Goal: Task Accomplishment & Management: Use online tool/utility

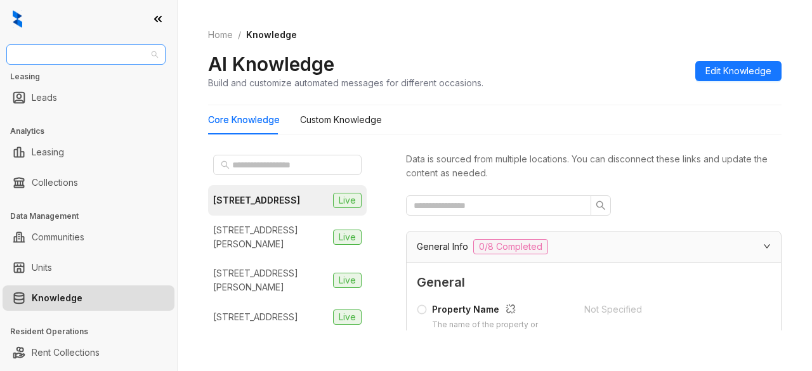
click at [110, 53] on span "[PERSON_NAME] [PERSON_NAME]" at bounding box center [86, 54] width 144 height 19
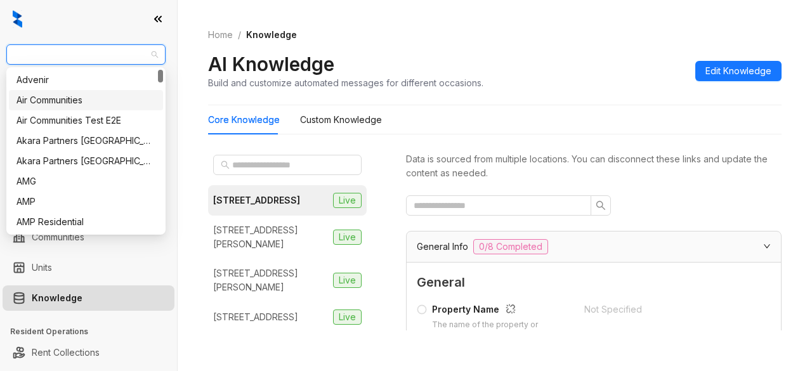
click at [93, 102] on div "Air Communities" at bounding box center [85, 100] width 139 height 14
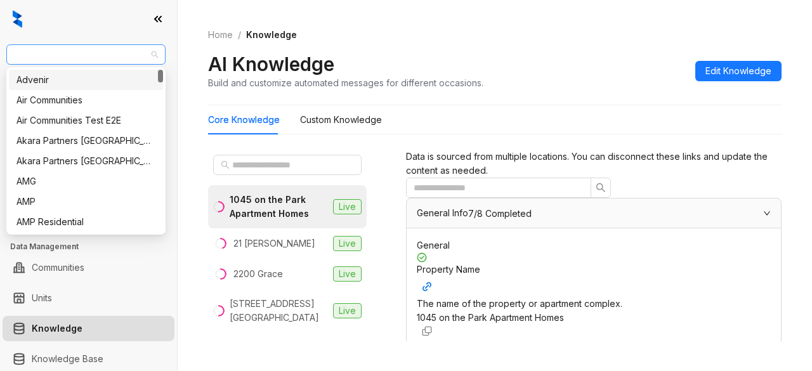
click at [108, 51] on span "Air Communities" at bounding box center [86, 54] width 144 height 19
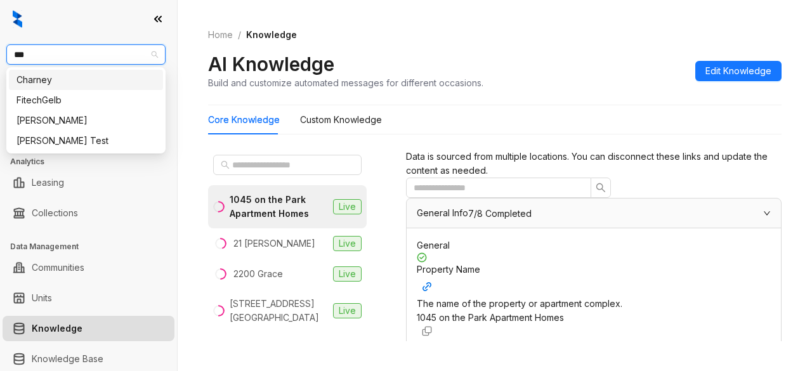
type input "****"
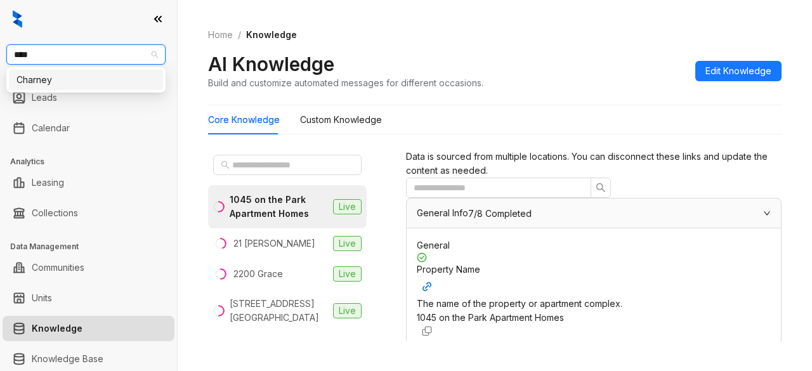
click at [35, 77] on div "Charney" at bounding box center [85, 80] width 139 height 14
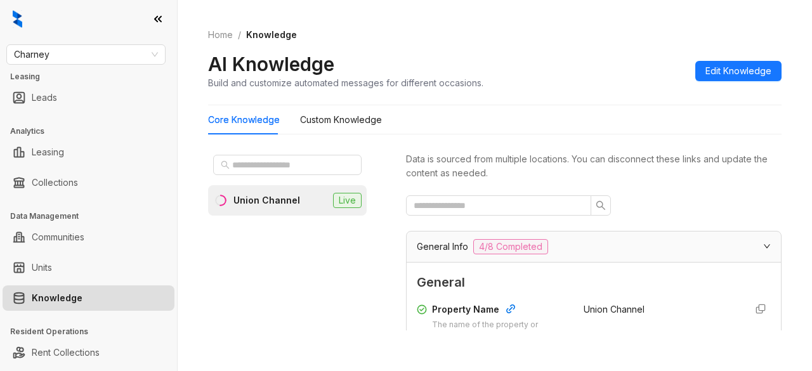
click at [285, 195] on div "Union Channel" at bounding box center [266, 200] width 67 height 14
click at [523, 209] on input "text" at bounding box center [494, 206] width 160 height 14
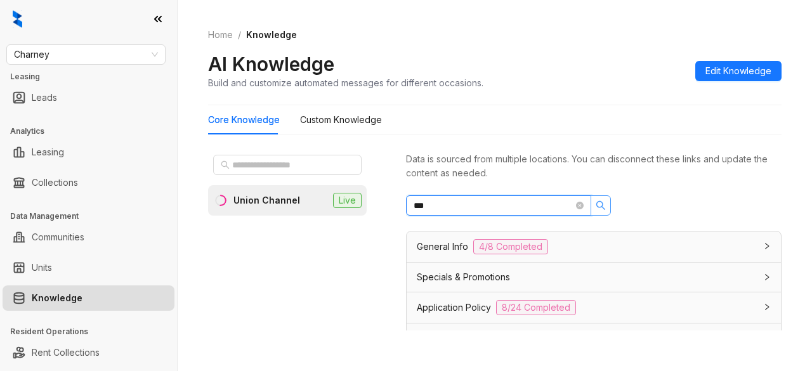
click at [598, 204] on icon "search" at bounding box center [601, 205] width 10 height 10
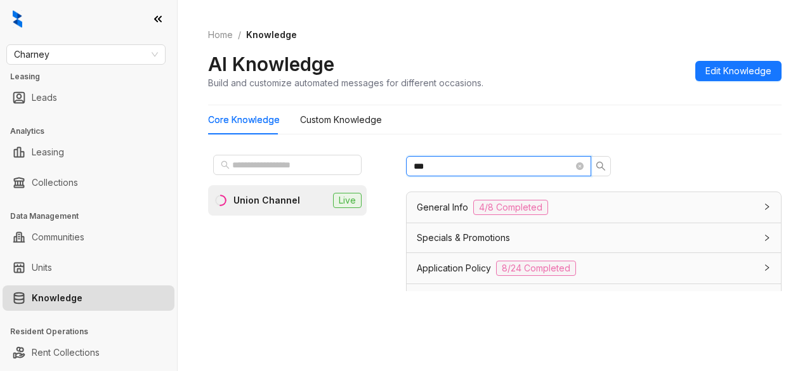
click at [535, 168] on input "***" at bounding box center [494, 166] width 160 height 14
click at [603, 162] on icon "search" at bounding box center [601, 166] width 10 height 10
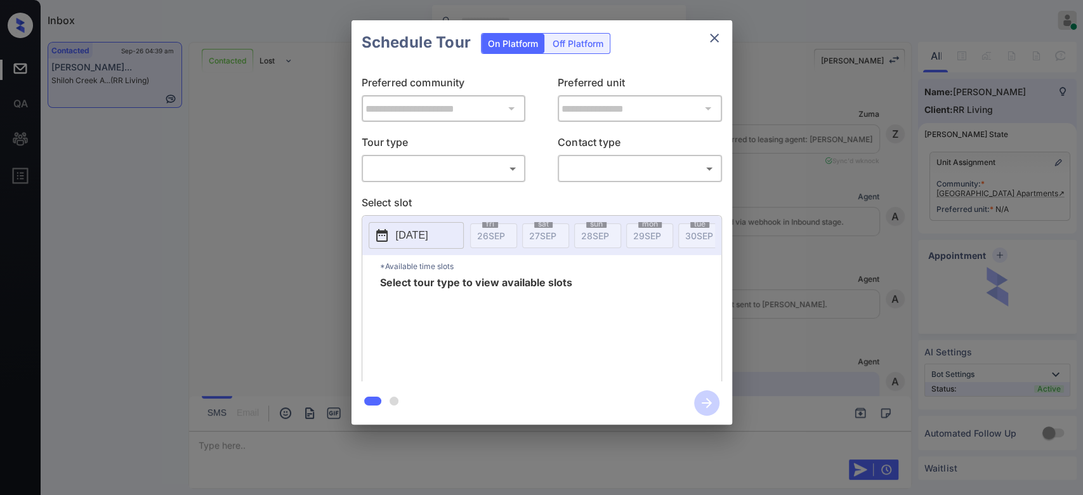
scroll to position [2294, 0]
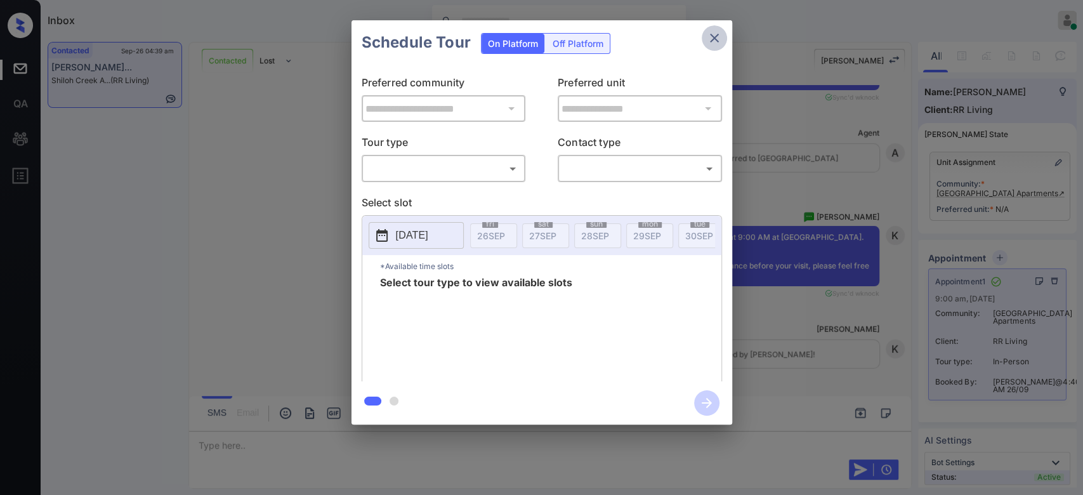
click at [708, 32] on icon "close" at bounding box center [714, 37] width 15 height 15
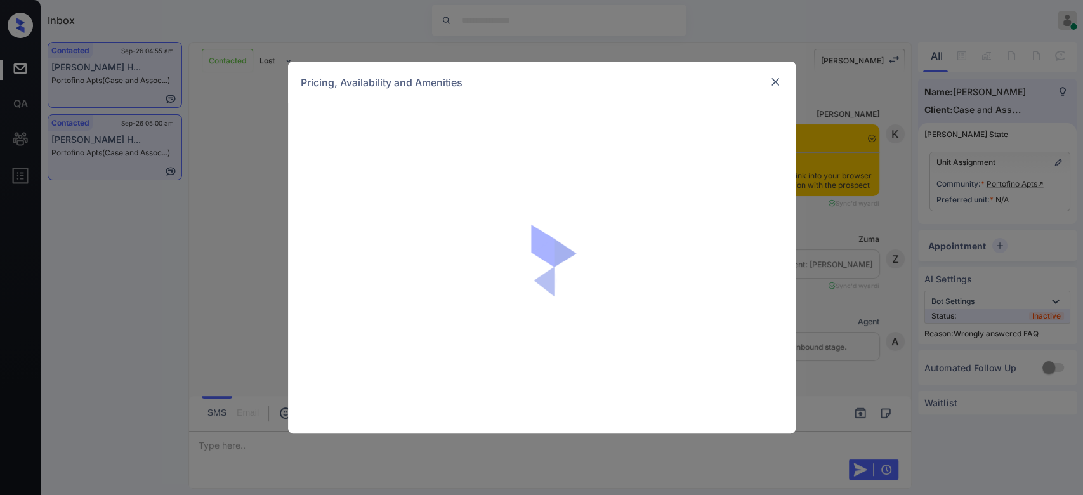
scroll to position [1271, 0]
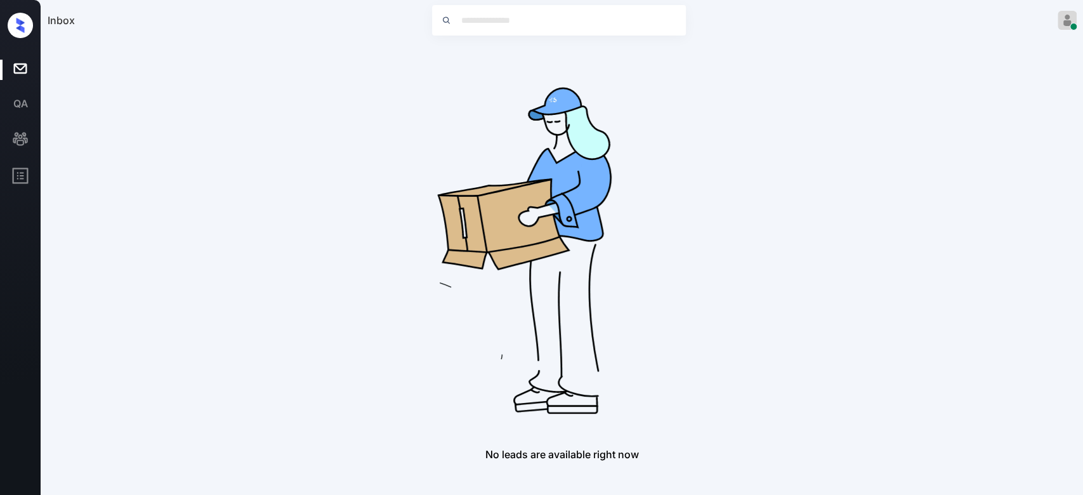
click at [523, 95] on img at bounding box center [562, 245] width 406 height 406
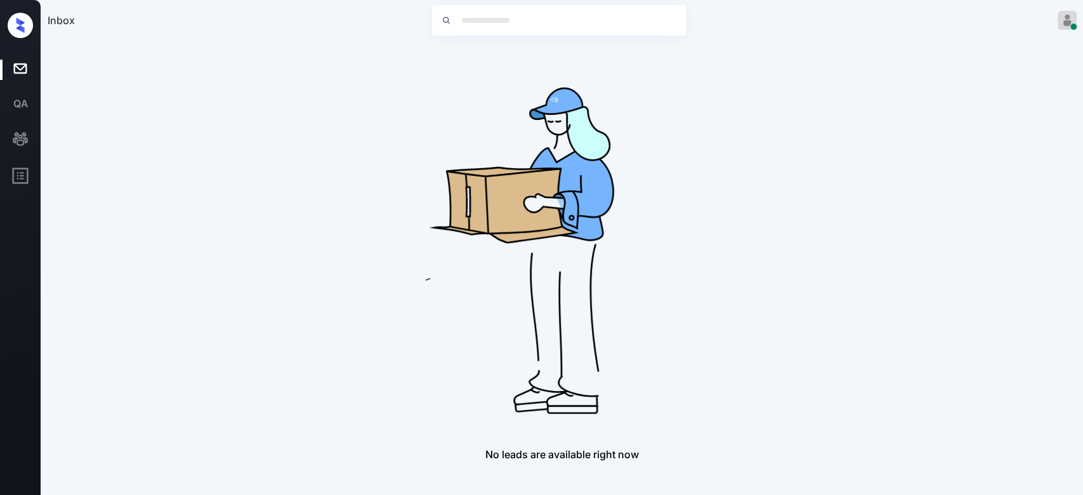
click at [735, 99] on img at bounding box center [562, 245] width 406 height 406
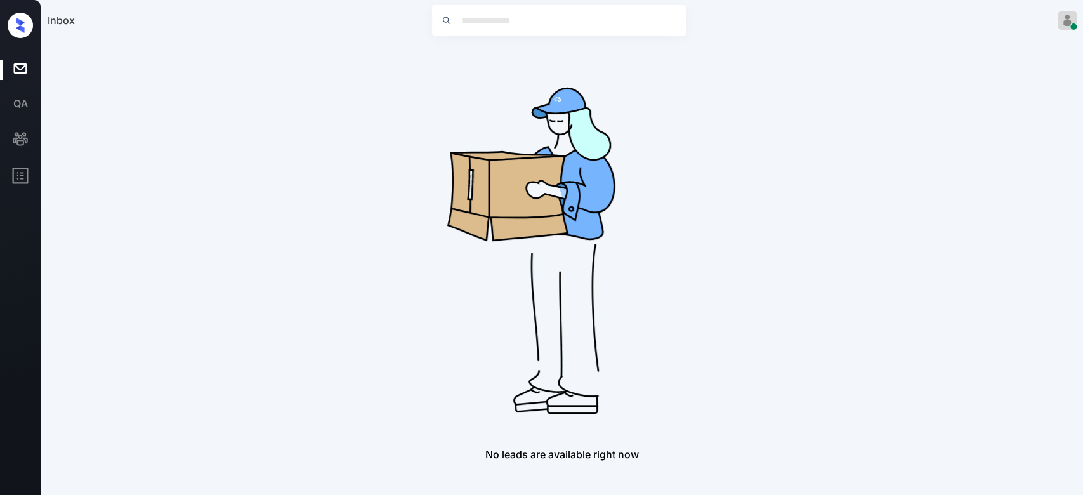
click at [504, 70] on img at bounding box center [562, 245] width 406 height 406
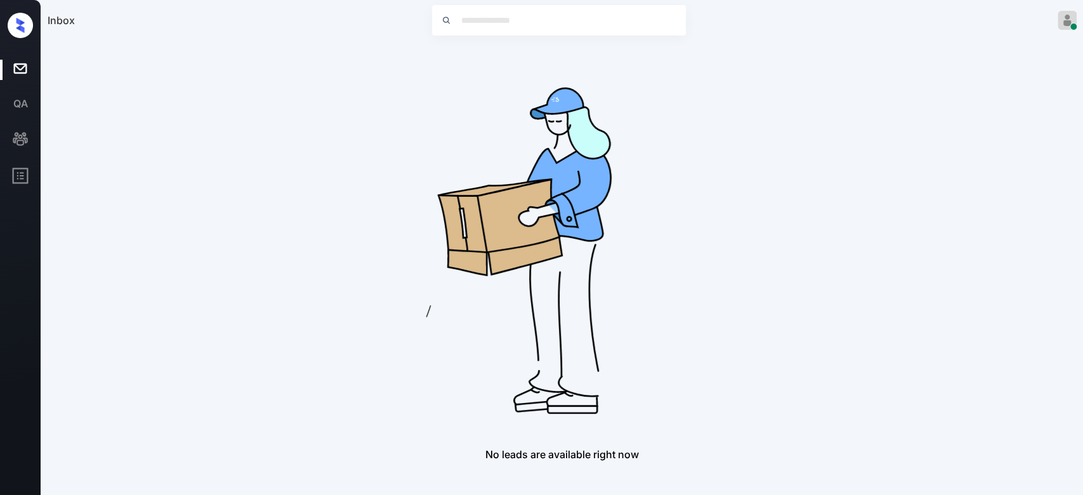
click at [793, 114] on div "No leads are available right now" at bounding box center [562, 251] width 1029 height 419
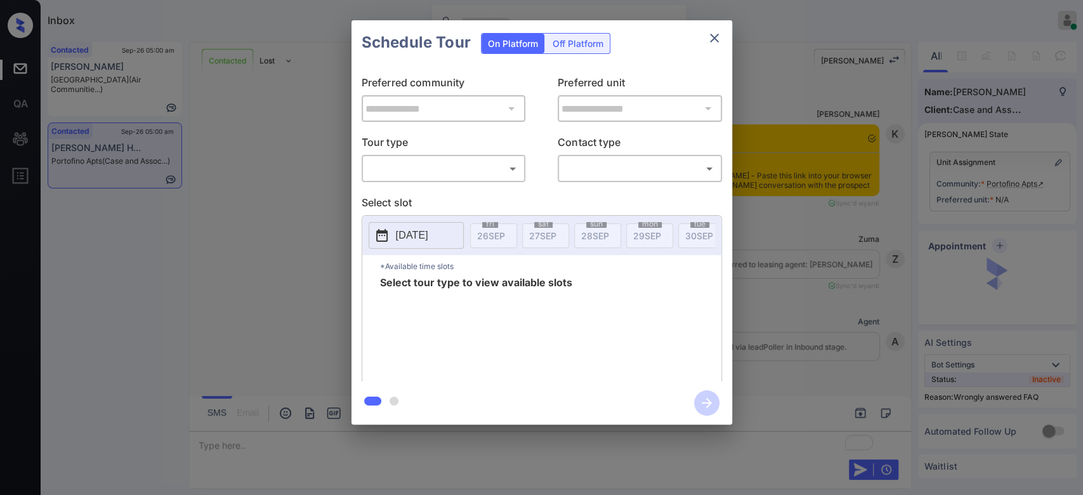
scroll to position [4232, 0]
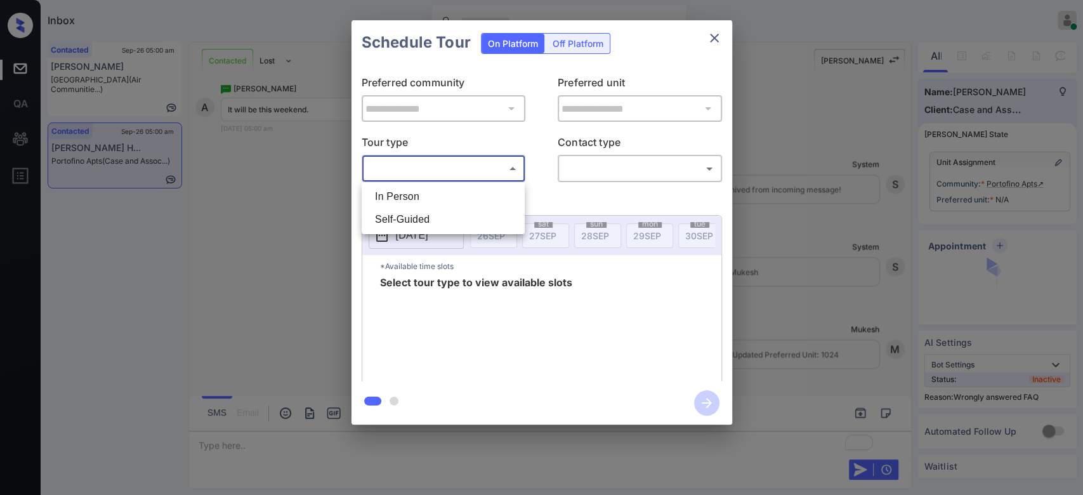
click at [471, 171] on body "Inbox Mukesh Online Set yourself offline Set yourself on break Profile Switch t…" at bounding box center [541, 247] width 1083 height 495
click at [417, 199] on li "In Person" at bounding box center [443, 196] width 157 height 23
type input "********"
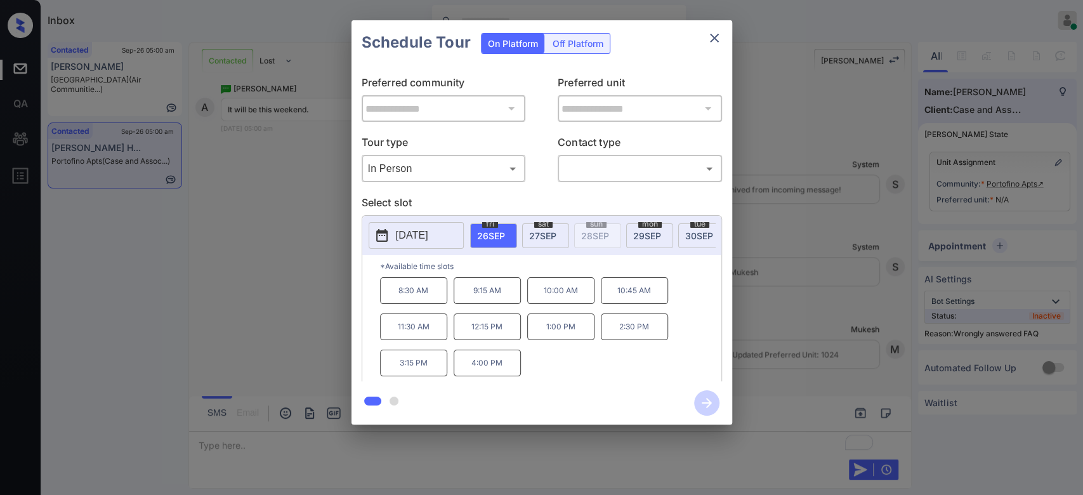
click at [547, 232] on span "[DATE]" at bounding box center [542, 235] width 27 height 11
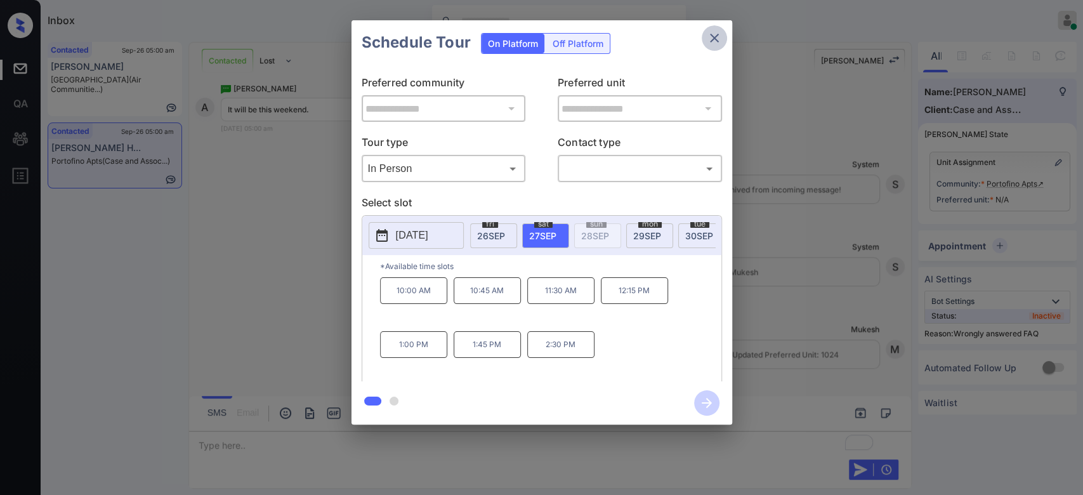
click at [708, 43] on icon "close" at bounding box center [714, 37] width 15 height 15
